Goal: Task Accomplishment & Management: Use online tool/utility

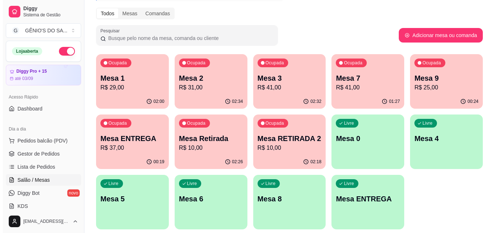
scroll to position [91, 0]
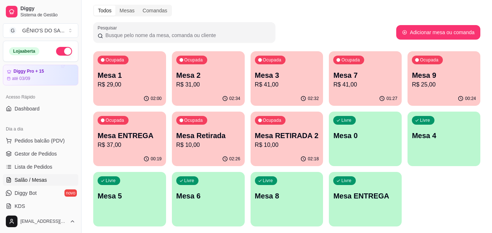
click at [289, 145] on p "R$ 10,00" at bounding box center [287, 145] width 64 height 9
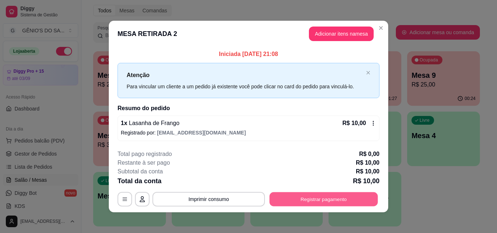
click at [319, 198] on button "Registrar pagamento" at bounding box center [324, 200] width 108 height 14
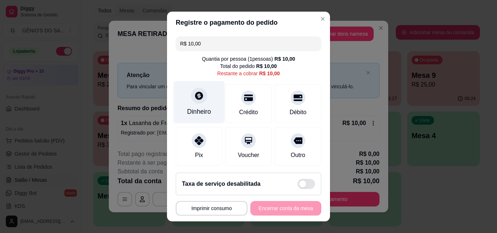
click at [201, 107] on div "Dinheiro" at bounding box center [199, 111] width 24 height 9
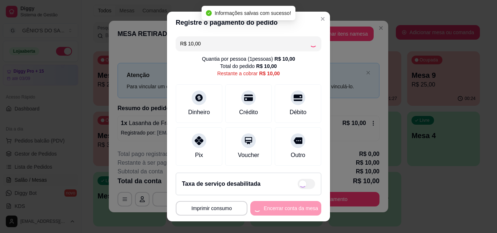
type input "R$ 0,00"
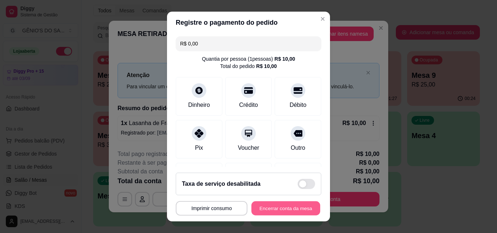
click at [275, 205] on button "Encerrar conta da mesa" at bounding box center [286, 209] width 69 height 14
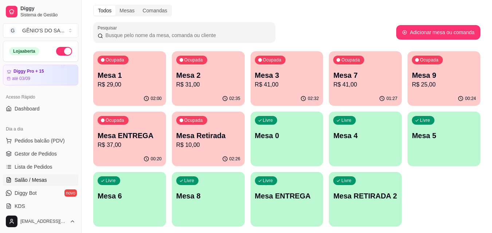
click at [202, 139] on p "Mesa Retirada" at bounding box center [208, 136] width 64 height 10
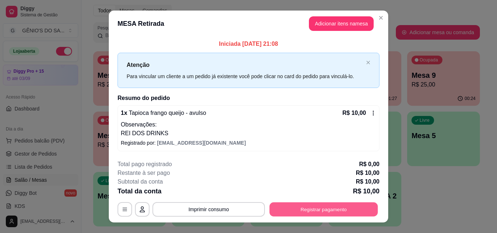
click at [336, 205] on button "Registrar pagamento" at bounding box center [324, 210] width 108 height 14
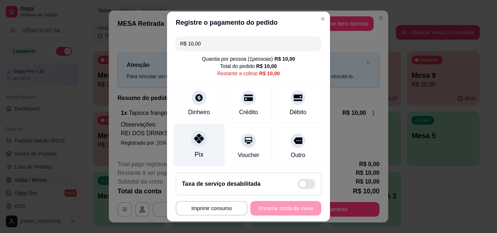
click at [197, 144] on div at bounding box center [199, 139] width 16 height 16
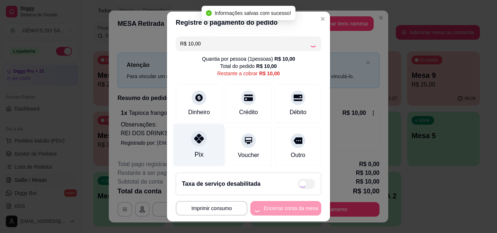
type input "R$ 0,00"
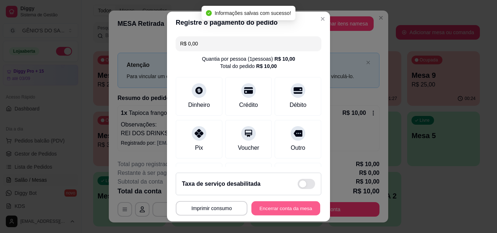
click at [279, 208] on button "Encerrar conta da mesa" at bounding box center [286, 209] width 69 height 14
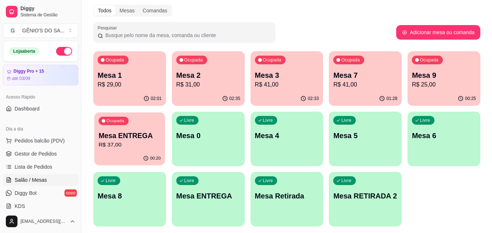
click at [132, 132] on p "Mesa ENTREGA" at bounding box center [130, 136] width 62 height 10
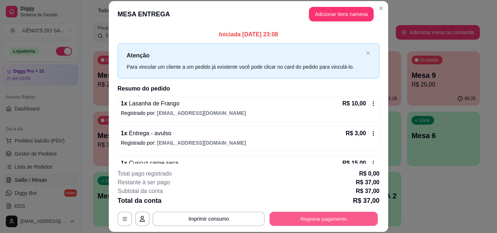
click at [290, 217] on button "Registrar pagamento" at bounding box center [324, 219] width 108 height 14
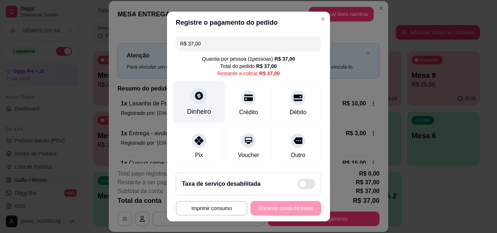
click at [194, 91] on icon at bounding box center [198, 95] width 9 height 9
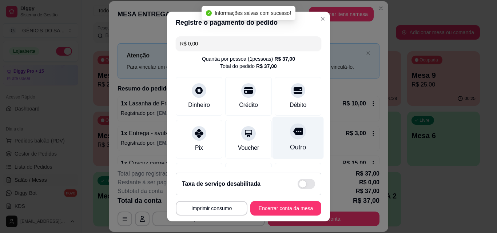
type input "R$ 0,00"
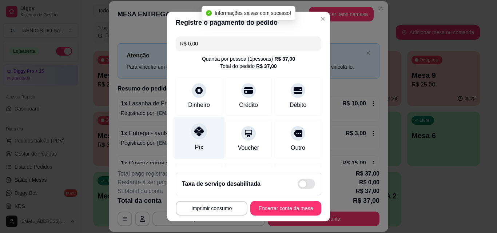
click at [183, 131] on div "Pix" at bounding box center [199, 138] width 51 height 43
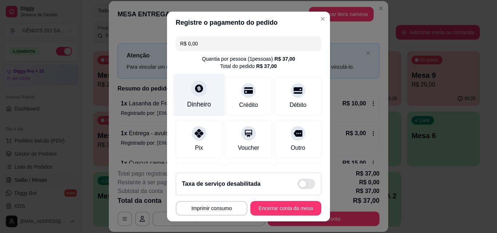
click at [195, 89] on icon at bounding box center [199, 88] width 8 height 8
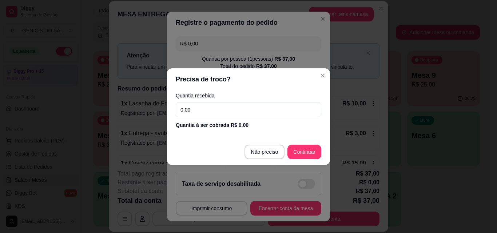
click at [211, 108] on input "0,00" at bounding box center [249, 110] width 146 height 15
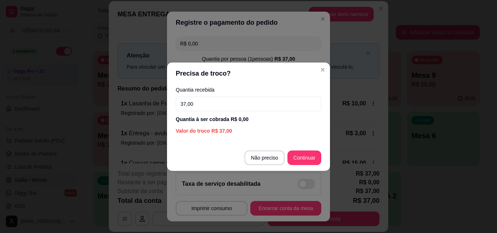
type input "37,00"
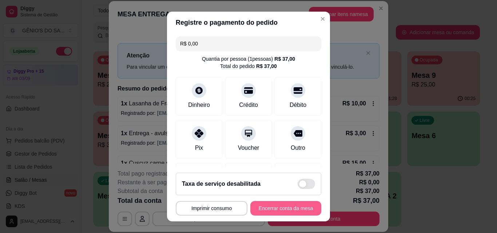
click at [282, 206] on button "Encerrar conta da mesa" at bounding box center [285, 208] width 71 height 15
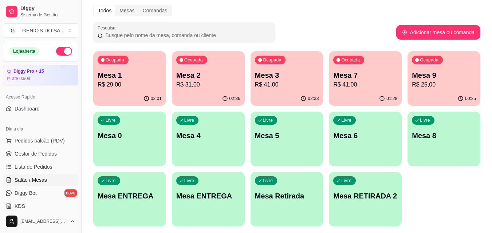
click at [427, 84] on p "R$ 25,00" at bounding box center [444, 84] width 64 height 9
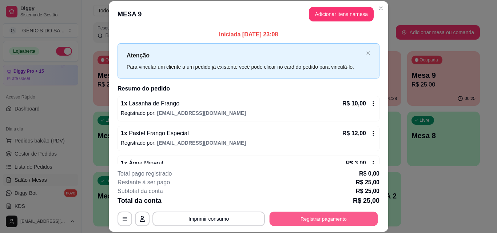
click at [315, 221] on button "Registrar pagamento" at bounding box center [324, 219] width 108 height 14
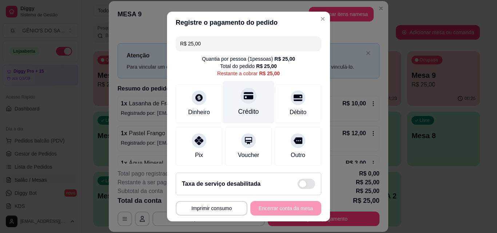
click at [238, 107] on div "Crédito" at bounding box center [248, 111] width 21 height 9
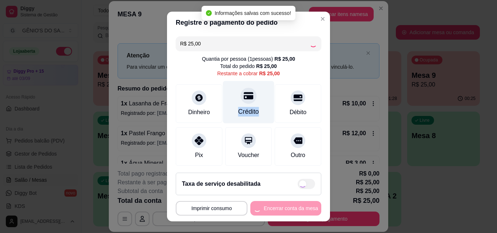
type input "R$ 0,00"
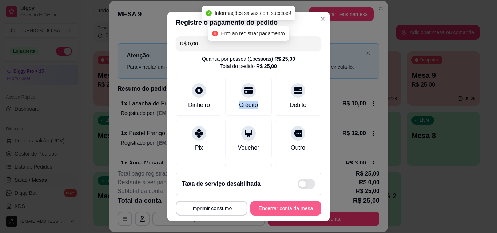
click at [276, 210] on button "Encerrar conta da mesa" at bounding box center [285, 208] width 71 height 15
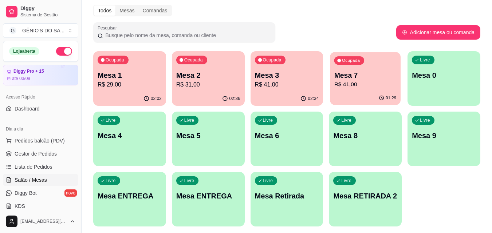
click at [373, 82] on p "R$ 41,00" at bounding box center [365, 84] width 62 height 8
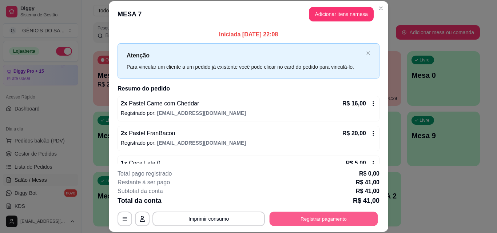
click at [328, 217] on button "Registrar pagamento" at bounding box center [324, 219] width 108 height 14
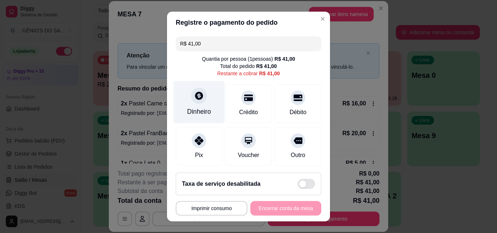
click at [206, 92] on div "Dinheiro" at bounding box center [199, 102] width 51 height 43
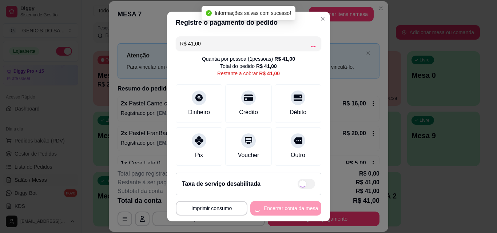
type input "R$ 0,00"
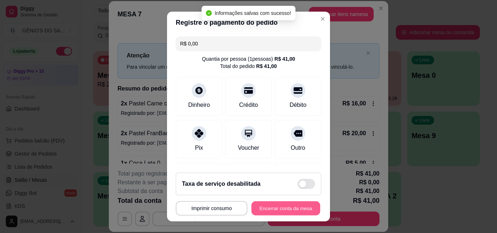
click at [286, 206] on button "Encerrar conta da mesa" at bounding box center [286, 209] width 69 height 14
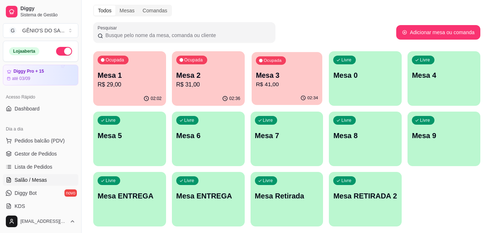
click at [269, 66] on div "Ocupada Mesa 3 R$ 41,00" at bounding box center [287, 71] width 71 height 39
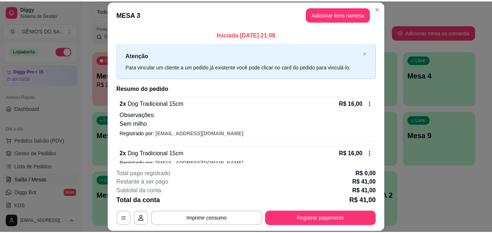
scroll to position [7, 0]
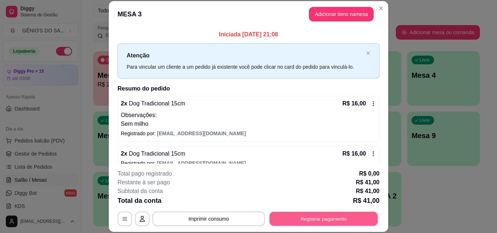
click at [331, 218] on button "Registrar pagamento" at bounding box center [324, 219] width 108 height 14
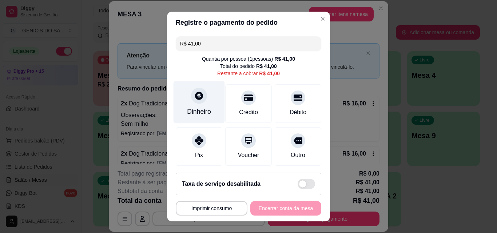
click at [195, 94] on icon at bounding box center [199, 96] width 8 height 8
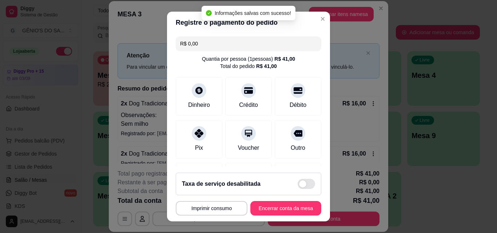
type input "R$ 0,00"
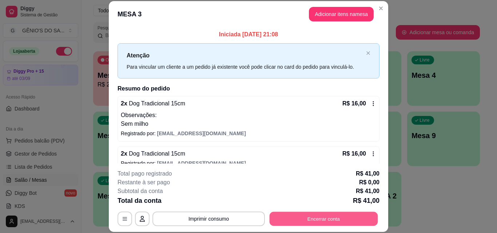
click at [342, 219] on button "Encerrar conta" at bounding box center [324, 219] width 108 height 14
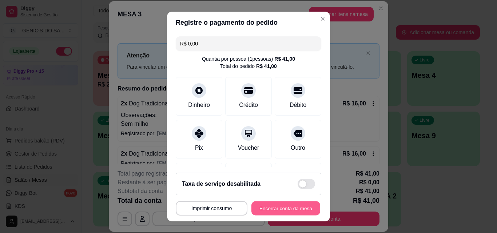
click at [299, 209] on button "Encerrar conta da mesa" at bounding box center [286, 209] width 69 height 14
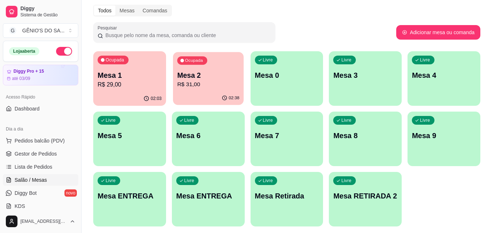
click at [225, 75] on p "Mesa 2" at bounding box center [208, 76] width 62 height 10
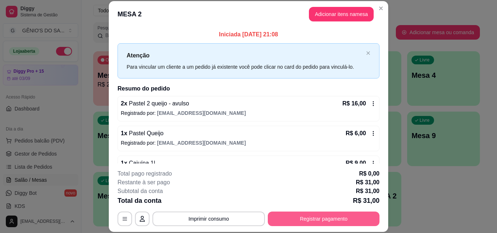
click at [325, 223] on button "Registrar pagamento" at bounding box center [324, 219] width 112 height 15
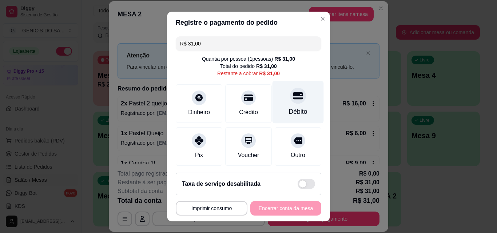
click at [289, 113] on div "Débito" at bounding box center [298, 111] width 19 height 9
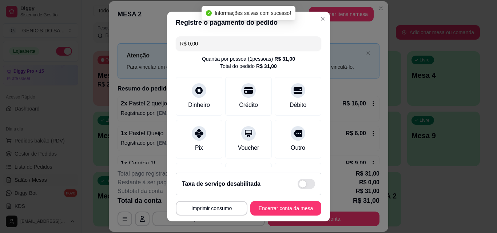
type input "R$ 0,00"
click at [280, 207] on button "Encerrar conta da mesa" at bounding box center [285, 208] width 71 height 15
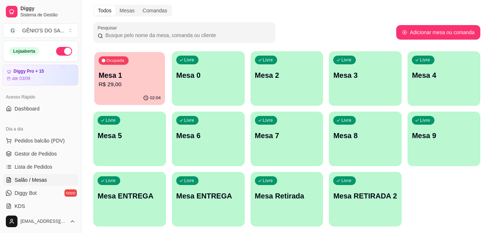
click at [135, 68] on div "Ocupada Mesa 1 R$ 29,00" at bounding box center [129, 71] width 71 height 39
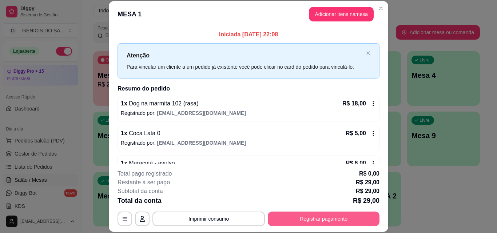
click at [303, 223] on button "Registrar pagamento" at bounding box center [324, 219] width 112 height 15
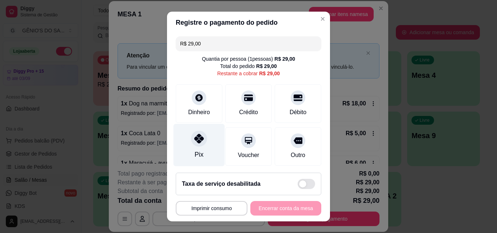
click at [200, 153] on div "Pix" at bounding box center [199, 145] width 51 height 43
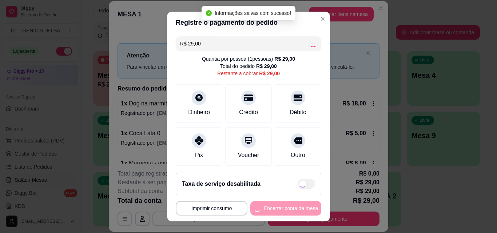
type input "R$ 0,00"
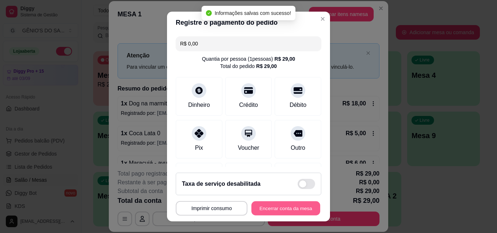
click at [268, 210] on button "Encerrar conta da mesa" at bounding box center [286, 209] width 69 height 14
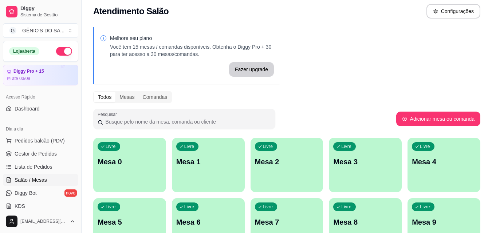
scroll to position [0, 0]
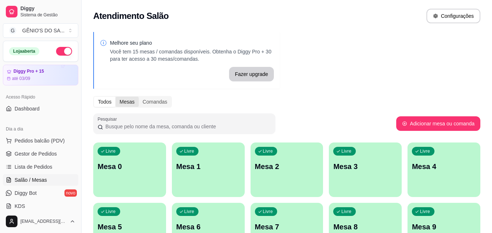
click at [130, 102] on div "Mesas" at bounding box center [126, 102] width 23 height 10
click at [115, 97] on input "Mesas" at bounding box center [115, 97] width 0 height 0
click at [158, 99] on div "Comandas" at bounding box center [155, 102] width 33 height 10
click at [139, 97] on input "Comandas" at bounding box center [139, 97] width 0 height 0
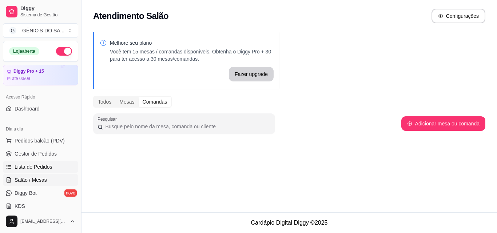
click at [57, 171] on link "Lista de Pedidos" at bounding box center [40, 167] width 75 height 12
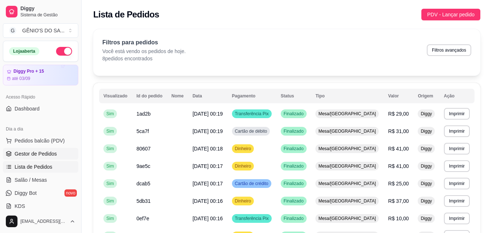
click at [46, 154] on span "Gestor de Pedidos" at bounding box center [36, 153] width 42 height 7
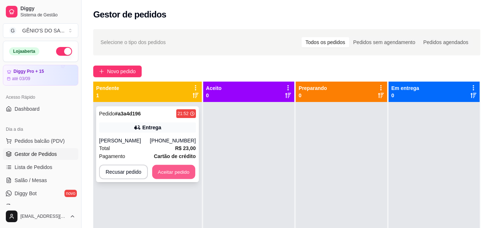
click at [172, 172] on button "Aceitar pedido" at bounding box center [173, 172] width 43 height 14
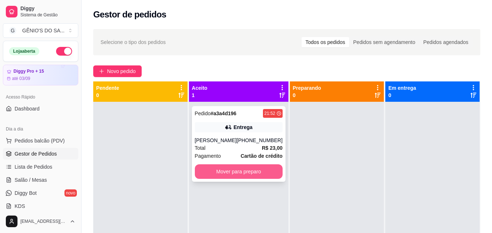
click at [214, 171] on button "Mover para preparo" at bounding box center [239, 172] width 88 height 15
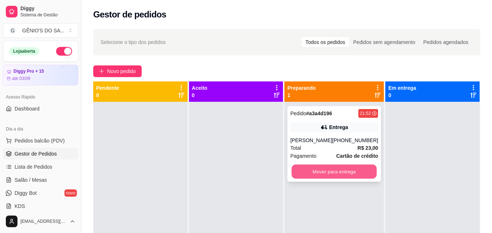
click at [323, 176] on button "Mover para entrega" at bounding box center [334, 172] width 85 height 14
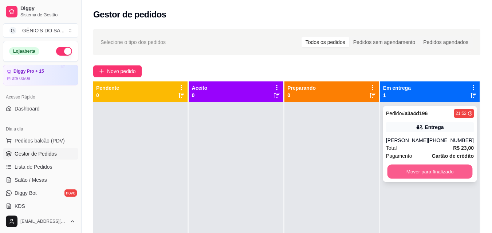
click at [424, 171] on button "Mover para finalizado" at bounding box center [429, 172] width 85 height 14
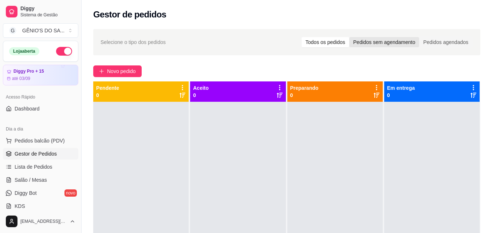
click at [387, 44] on div "Pedidos sem agendamento" at bounding box center [384, 42] width 70 height 10
click at [349, 37] on input "Pedidos sem agendamento" at bounding box center [349, 37] width 0 height 0
click at [438, 40] on div "Pedidos agendados" at bounding box center [445, 42] width 53 height 10
click at [419, 37] on input "Pedidos agendados" at bounding box center [419, 37] width 0 height 0
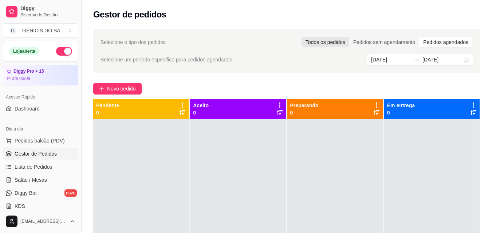
click at [325, 43] on div "Todos os pedidos" at bounding box center [325, 42] width 48 height 10
click at [301, 37] on input "Todos os pedidos" at bounding box center [301, 37] width 0 height 0
